Goal: Task Accomplishment & Management: Complete application form

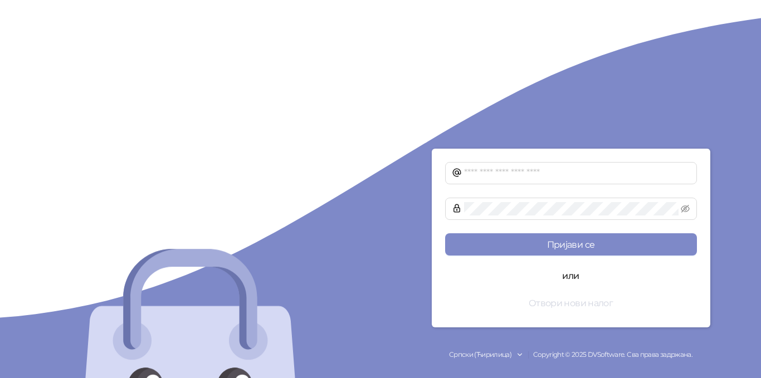
click at [568, 304] on button "Отвори нови налог" at bounding box center [571, 303] width 252 height 22
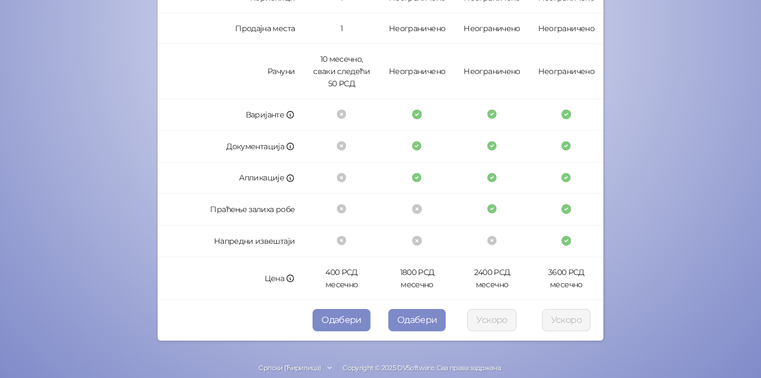
scroll to position [348, 0]
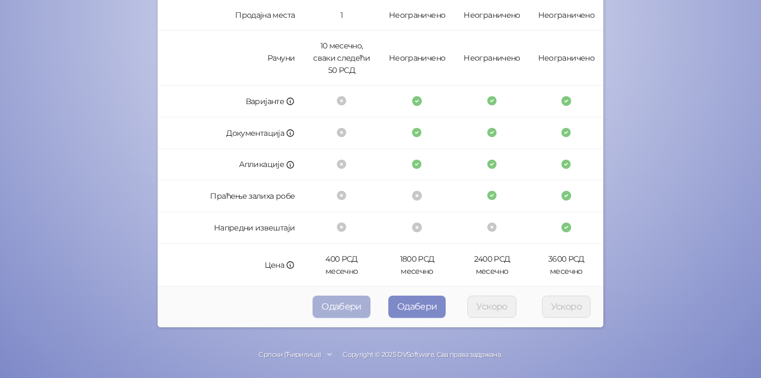
click at [346, 299] on button "Одабери" at bounding box center [341, 307] width 58 height 22
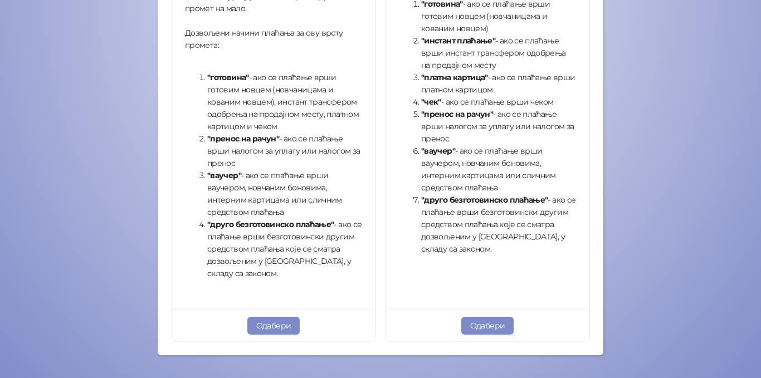
scroll to position [432, 0]
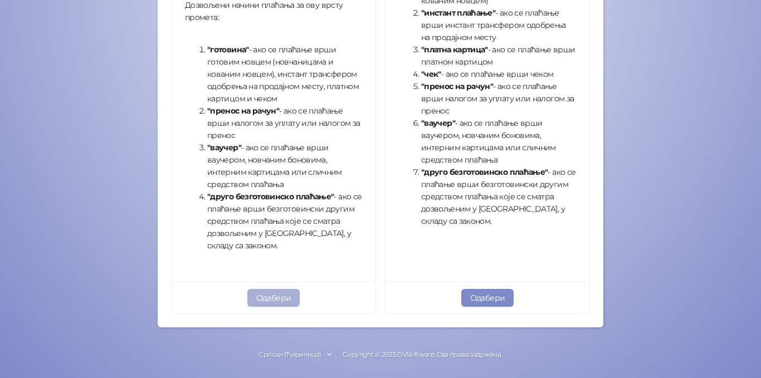
click at [265, 305] on button "Одабери" at bounding box center [273, 298] width 53 height 18
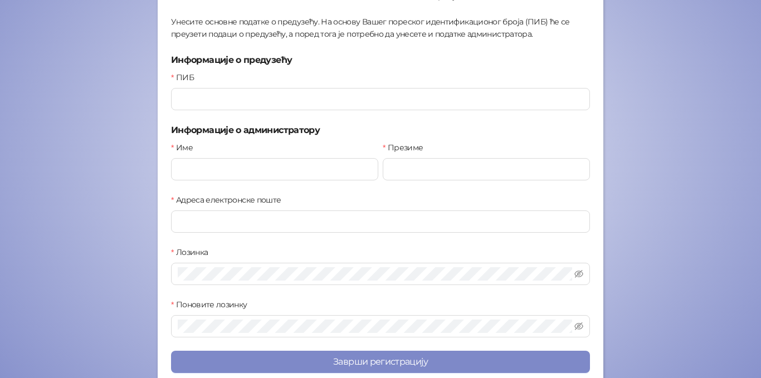
scroll to position [136, 0]
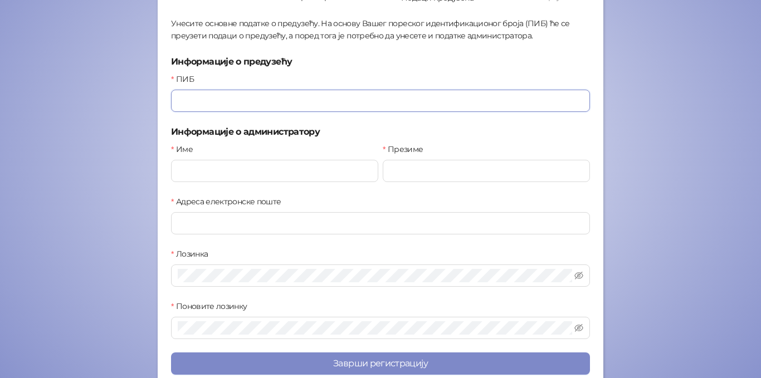
click at [222, 104] on input "ПИБ" at bounding box center [380, 101] width 419 height 22
type input "*********"
click at [171, 353] on button "Заврши регистрацију" at bounding box center [380, 364] width 419 height 22
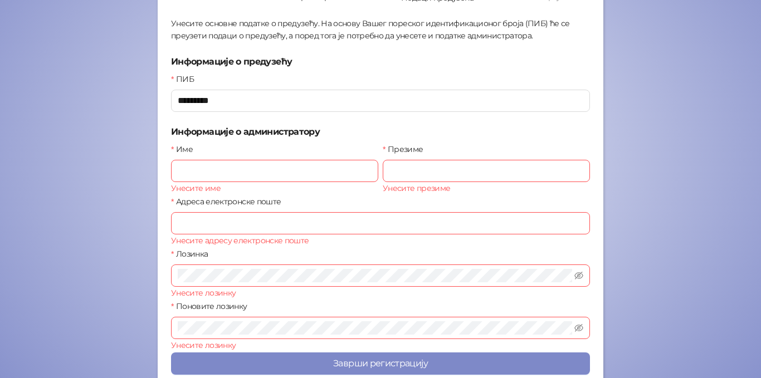
click at [199, 182] on div "Унесите име" at bounding box center [274, 188] width 207 height 12
click at [199, 179] on input "Име" at bounding box center [274, 171] width 207 height 22
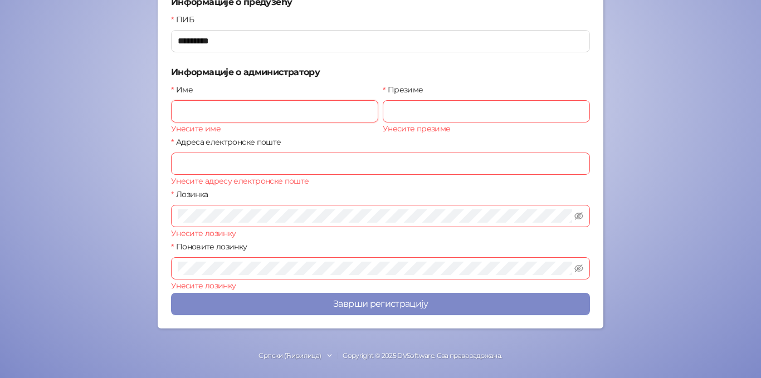
scroll to position [197, 0]
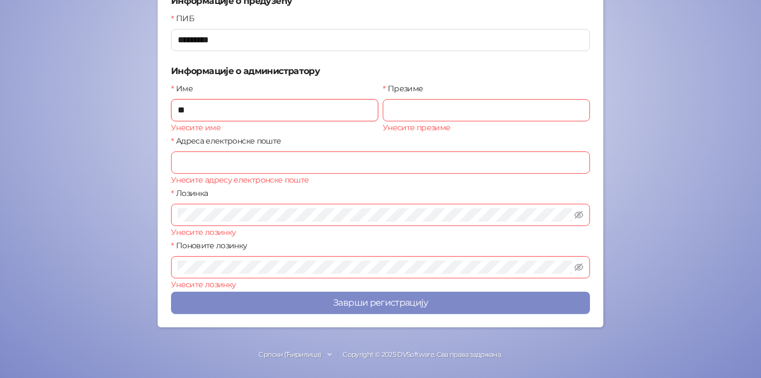
type input "*"
type input "**"
